Goal: Check status: Check status

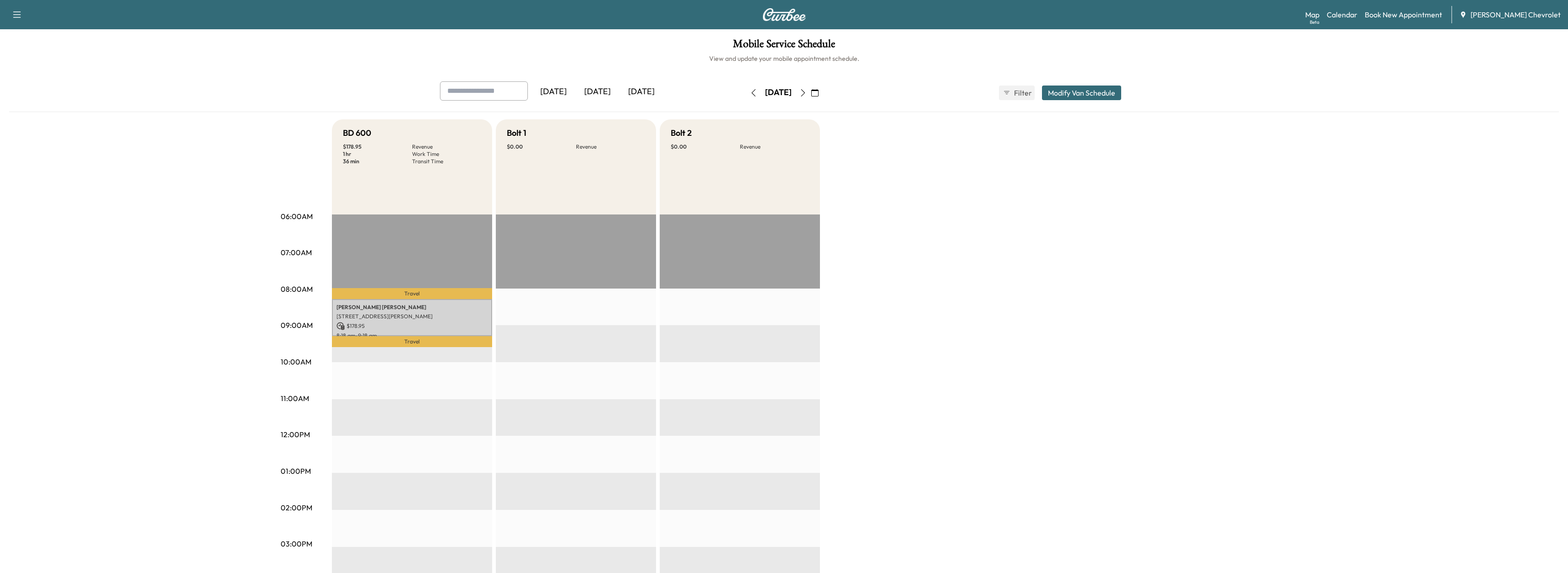
click at [811, 98] on button "button" at bounding box center [803, 93] width 15 height 15
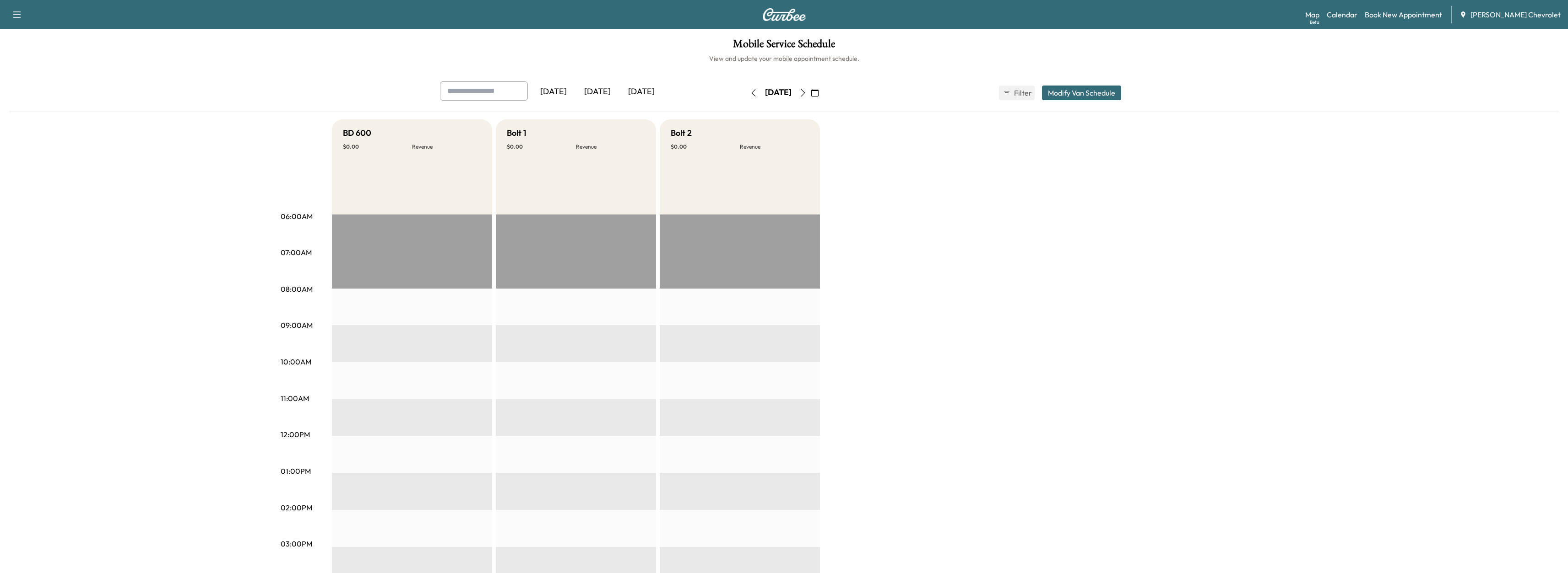
click at [750, 93] on icon "button" at bounding box center [754, 93] width 7 height 7
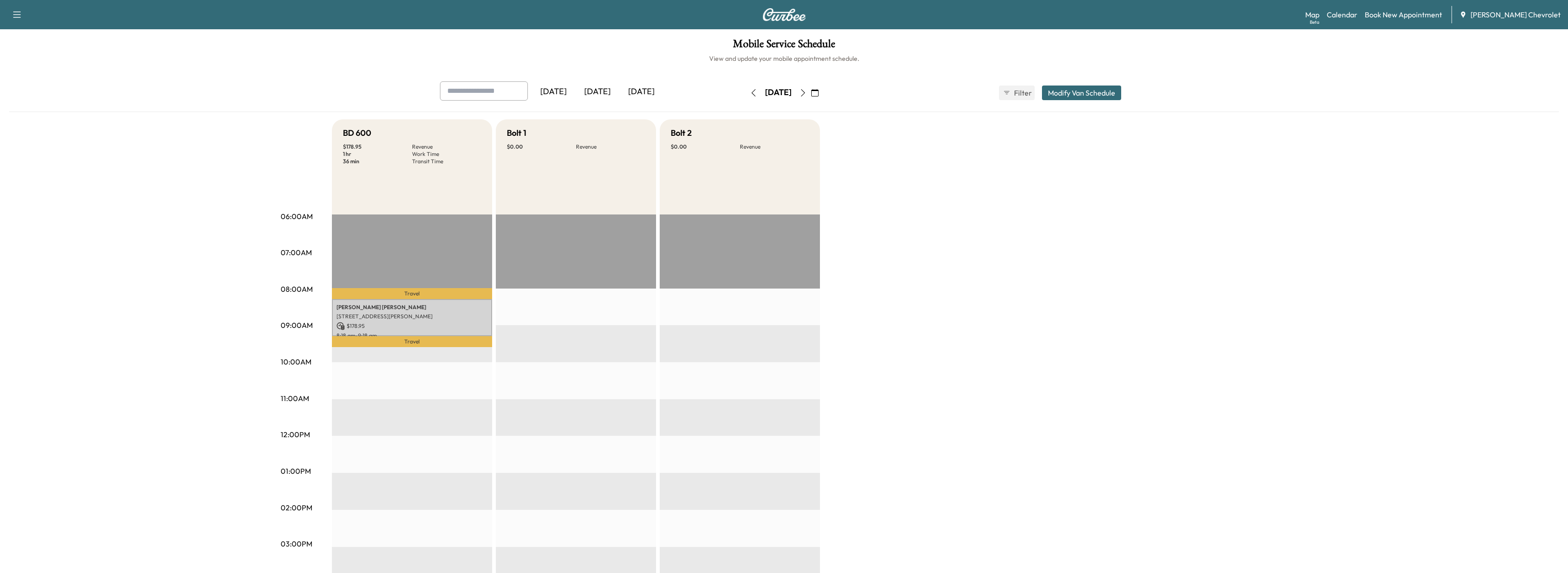
click at [750, 96] on icon "button" at bounding box center [754, 93] width 7 height 7
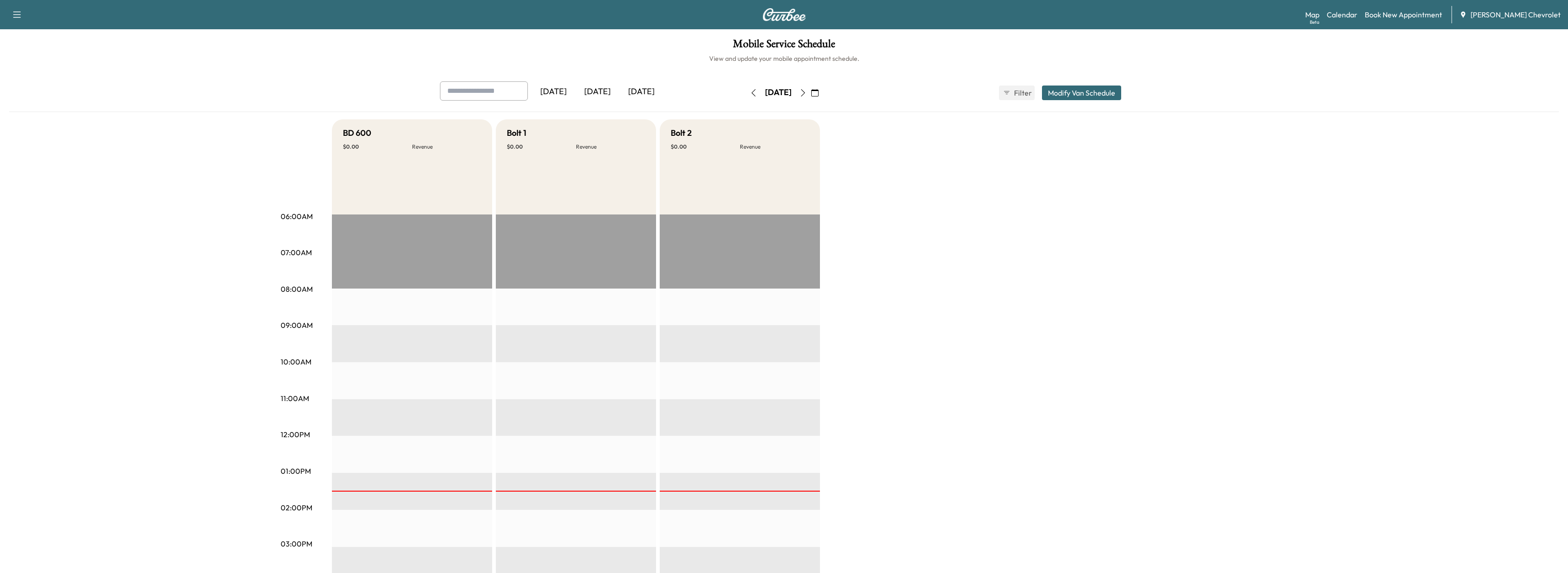
click at [806, 95] on icon "button" at bounding box center [803, 93] width 7 height 7
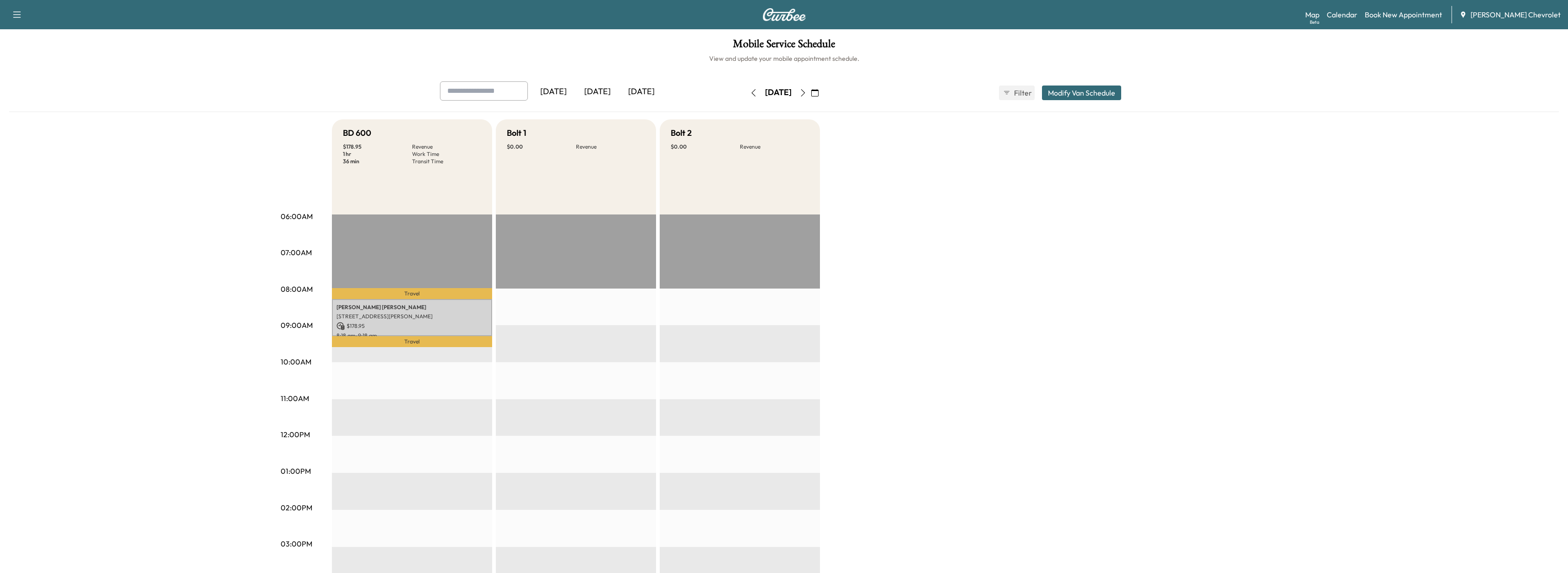
click at [1020, 314] on div "BD 600 $ 178.95 Revenue 1 hr Work Time 36 min Transit Time Travel [PERSON_NAME]…" at bounding box center [810, 462] width 956 height 686
click at [940, 279] on div "BD 600 $ 178.95 Revenue 1 hr Work Time 36 min Transit Time Travel [PERSON_NAME]…" at bounding box center [810, 462] width 956 height 686
click at [811, 94] on button "button" at bounding box center [803, 93] width 15 height 15
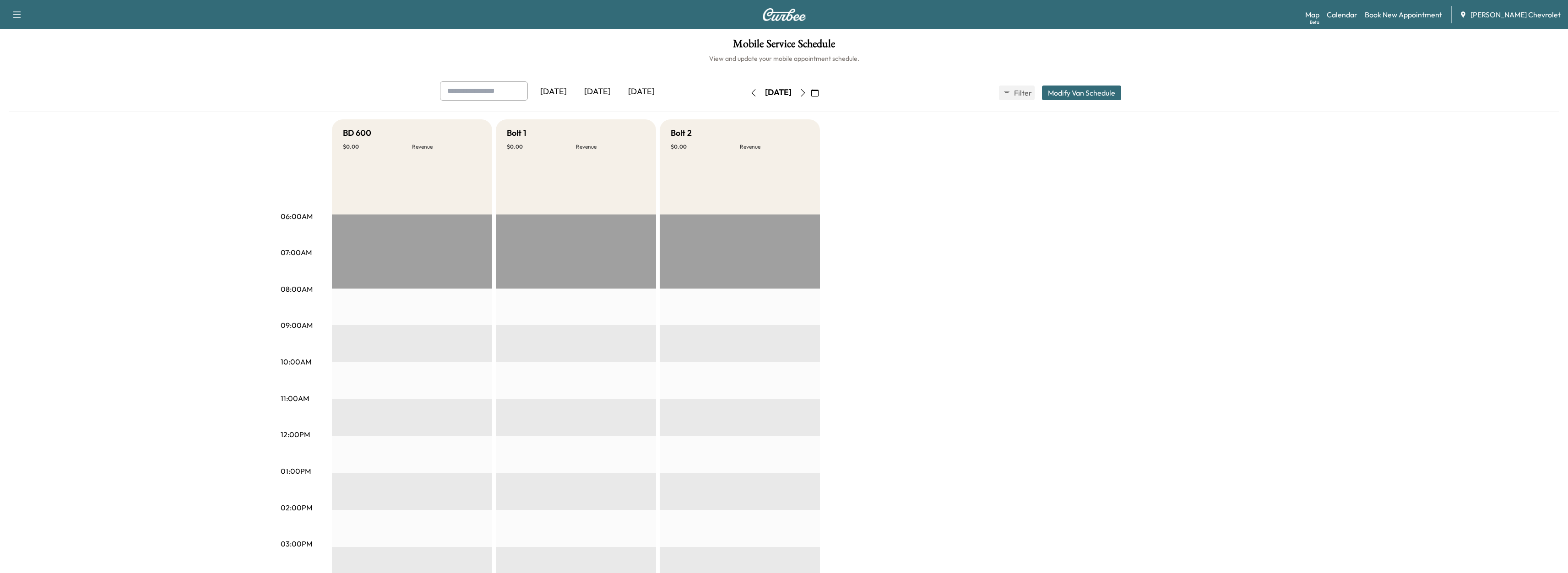
click at [0, 92] on div "Mobile Service Schedule View and update your mobile appointment schedule. [DATE…" at bounding box center [784, 422] width 1568 height 786
click at [750, 92] on icon "button" at bounding box center [754, 93] width 7 height 7
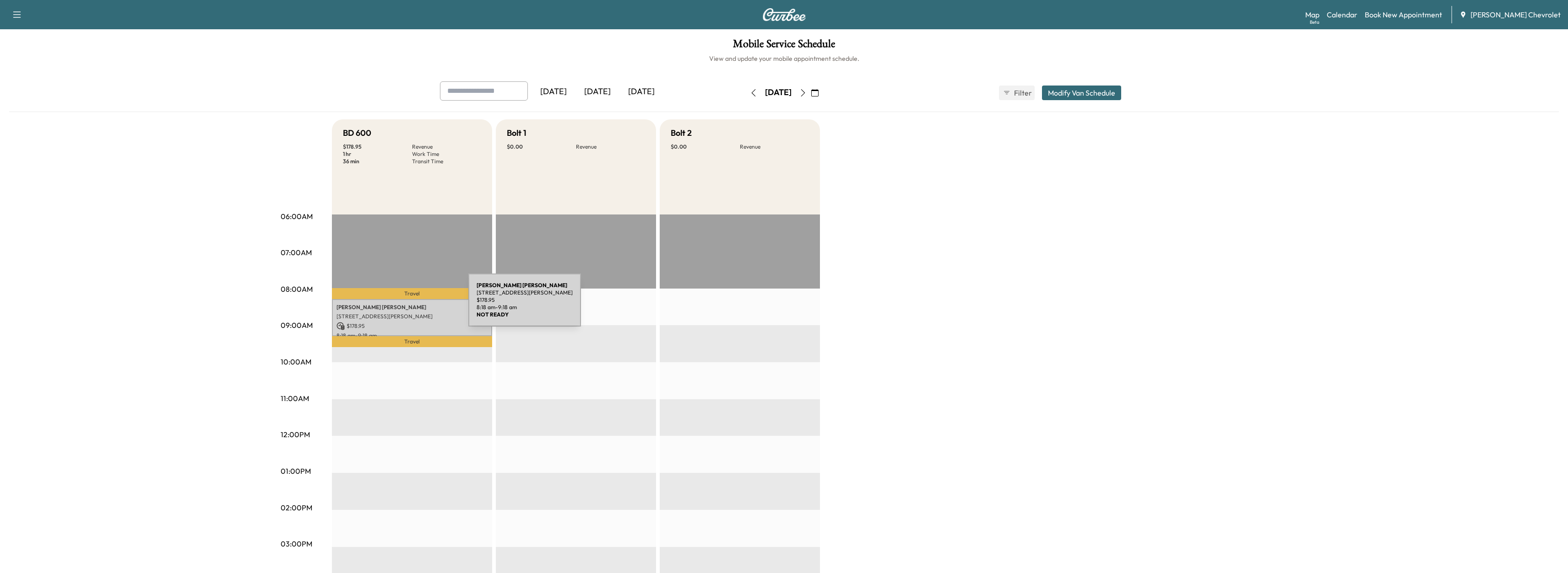
click at [400, 304] on p "[PERSON_NAME]" at bounding box center [411, 307] width 151 height 7
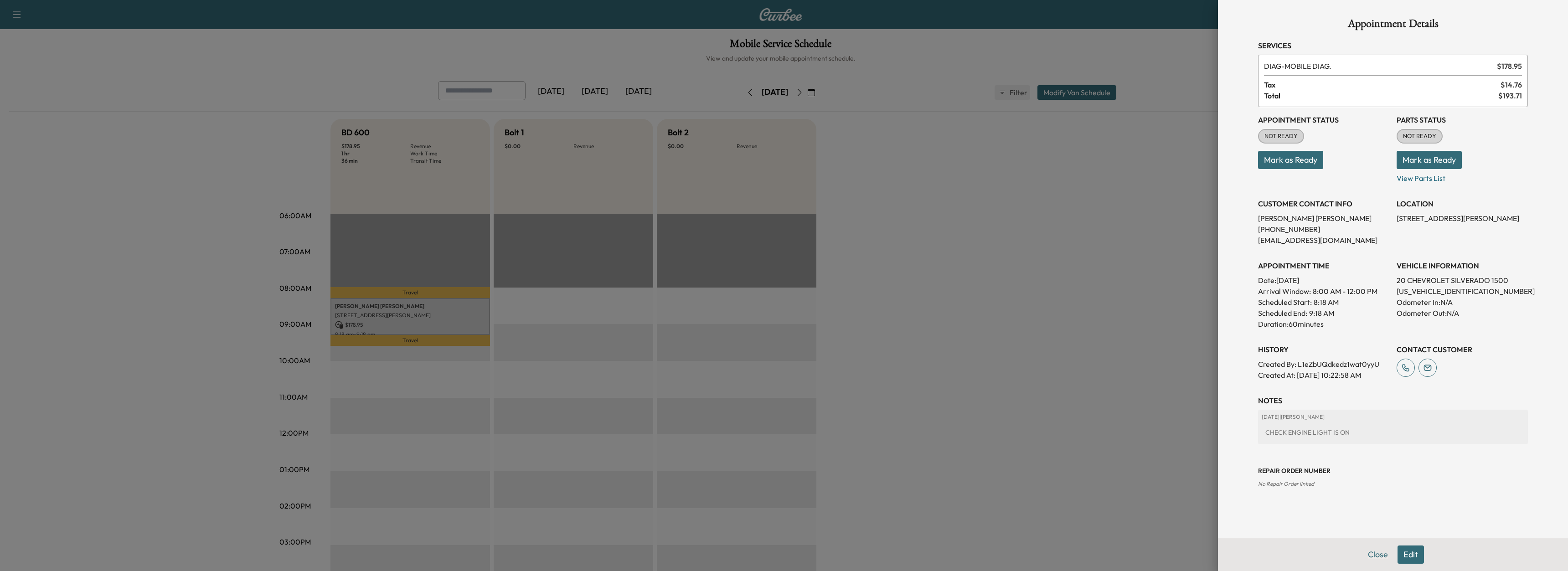
click at [1373, 550] on button "Close" at bounding box center [1378, 555] width 32 height 18
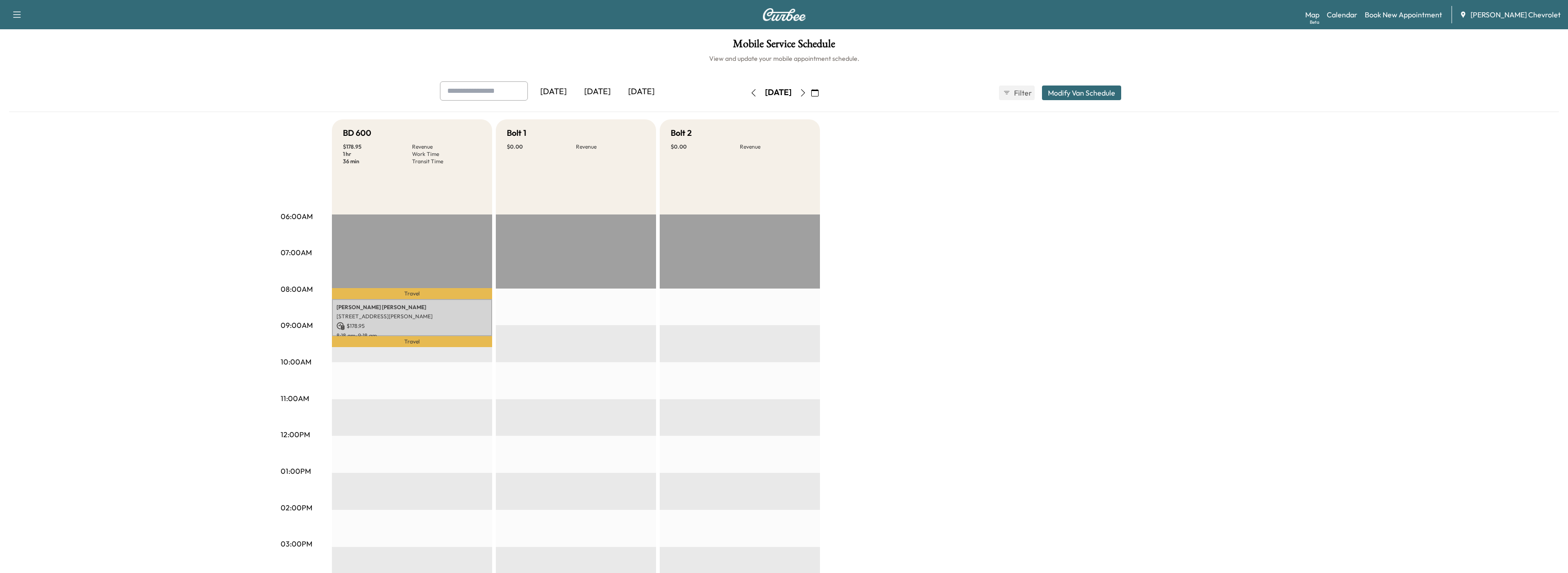
click at [974, 150] on div "BD 600 $ 178.95 Revenue 1 hr Work Time 36 min Transit Time Travel [PERSON_NAME]…" at bounding box center [810, 462] width 956 height 686
click at [388, 323] on p "$ 178.95" at bounding box center [411, 326] width 151 height 8
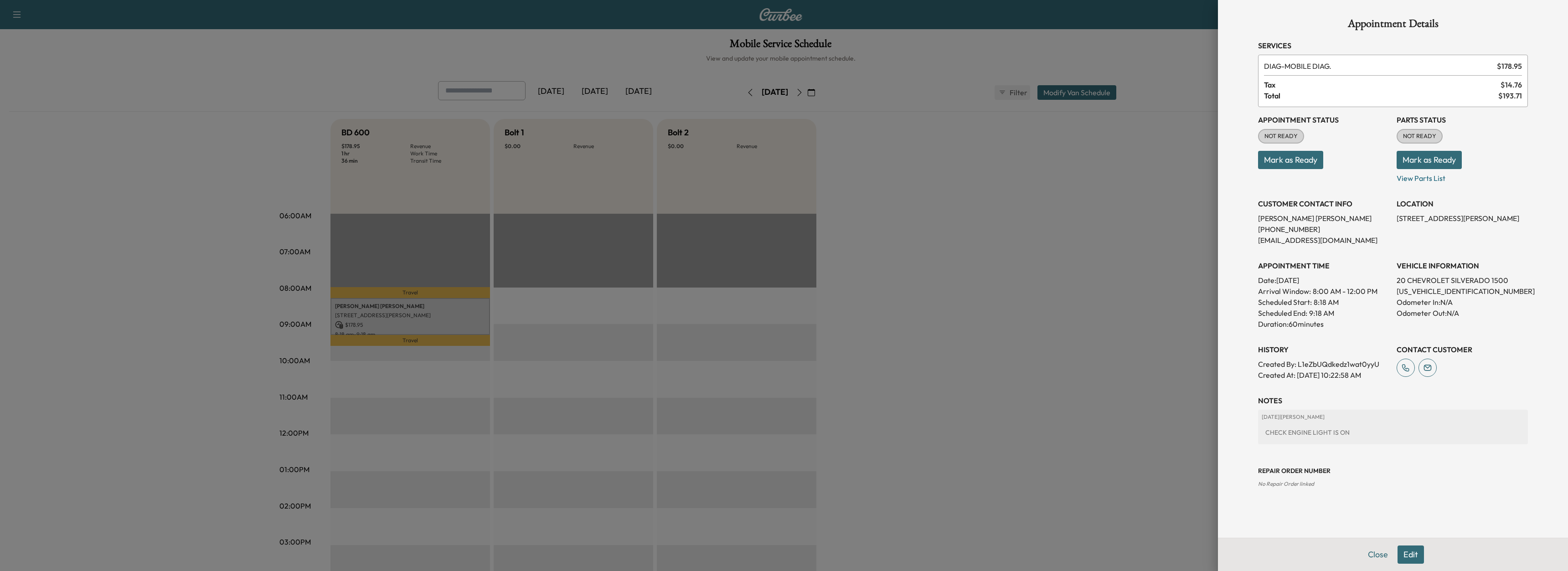
click at [387, 321] on div at bounding box center [784, 286] width 1568 height 571
